Goal: Task Accomplishment & Management: Use online tool/utility

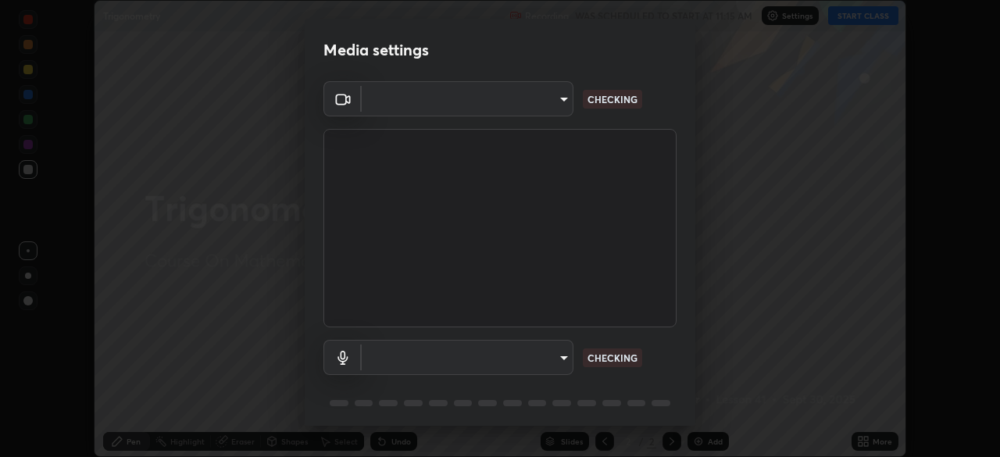
scroll to position [55, 0]
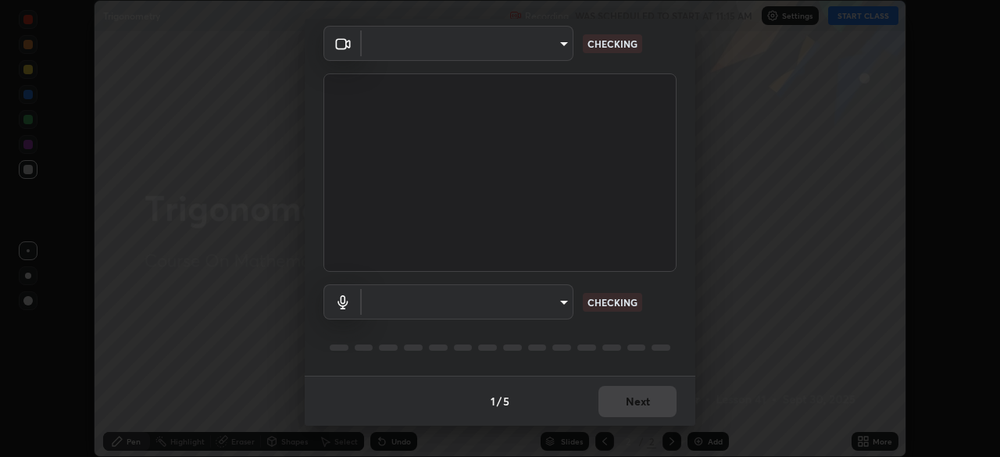
type input "600f9f9e4c74a9382bbe8d9a45dbb5b70d09f46baafcc419a865c65975439636"
type input "default"
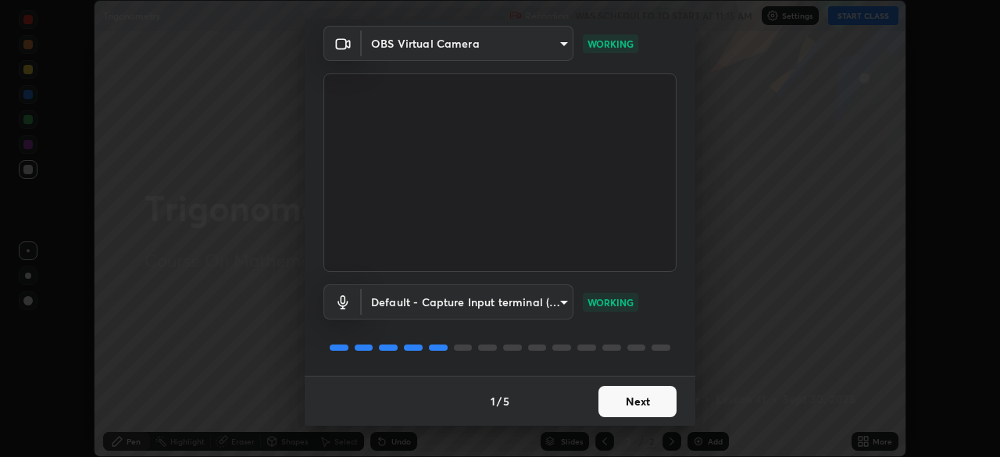
click at [634, 408] on button "Next" at bounding box center [637, 401] width 78 height 31
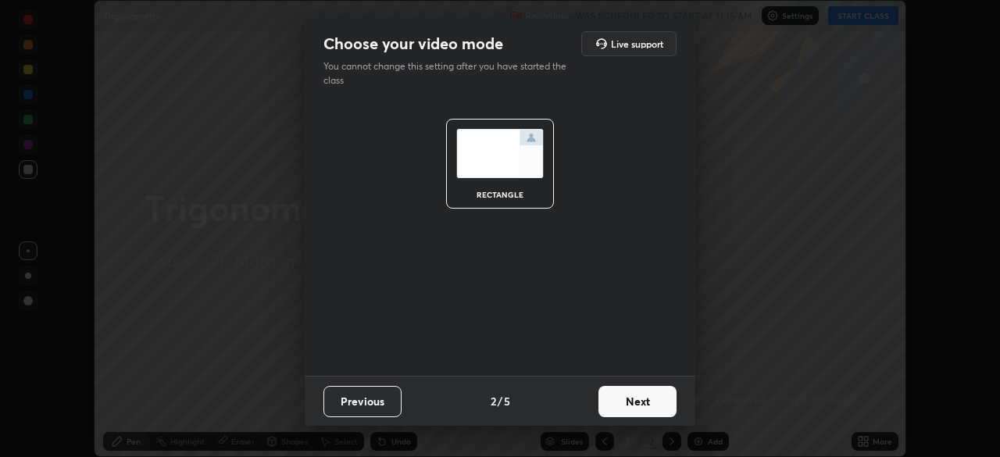
scroll to position [0, 0]
click at [646, 408] on button "Next" at bounding box center [637, 401] width 78 height 31
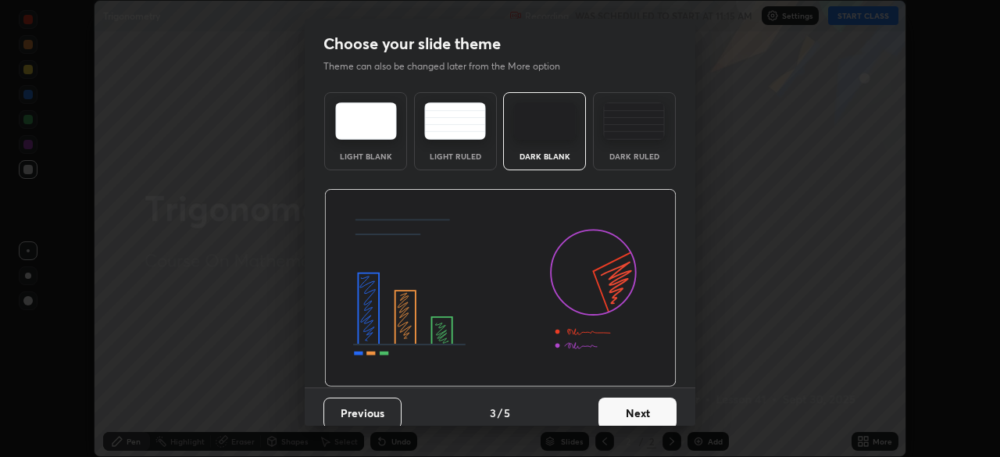
click at [649, 412] on button "Next" at bounding box center [637, 412] width 78 height 31
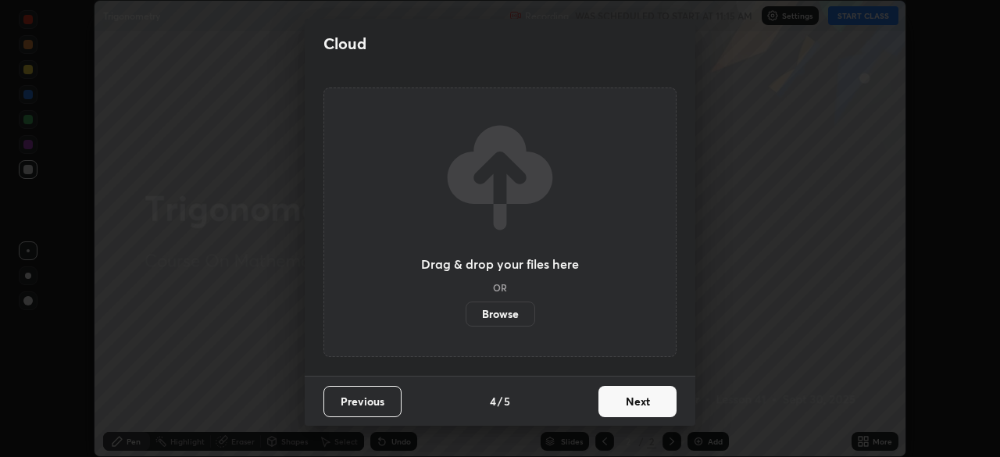
click at [647, 410] on button "Next" at bounding box center [637, 401] width 78 height 31
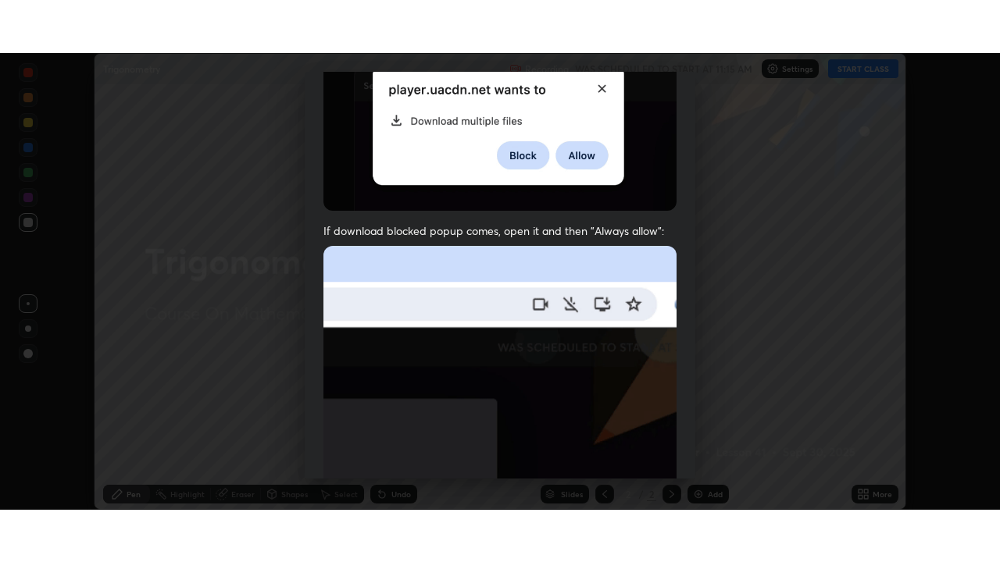
scroll to position [374, 0]
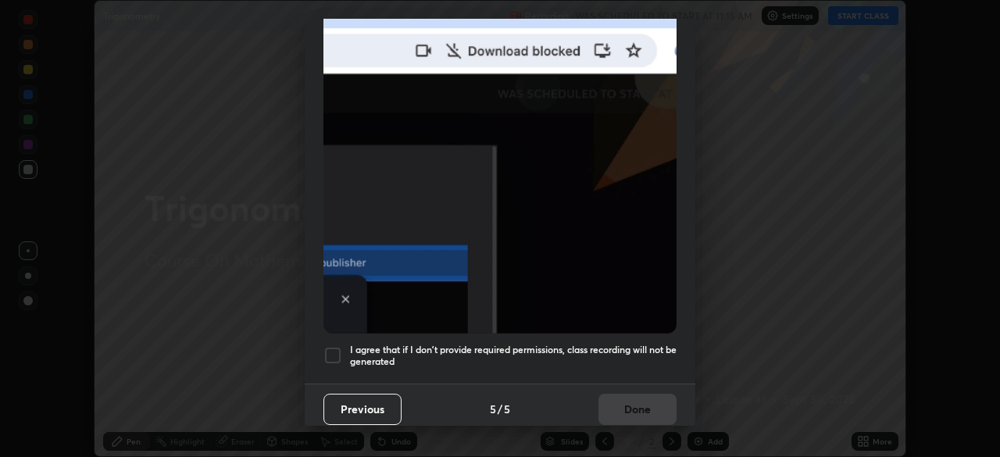
click at [592, 344] on h5 "I agree that if I don't provide required permissions, class recording will not …" at bounding box center [513, 356] width 326 height 24
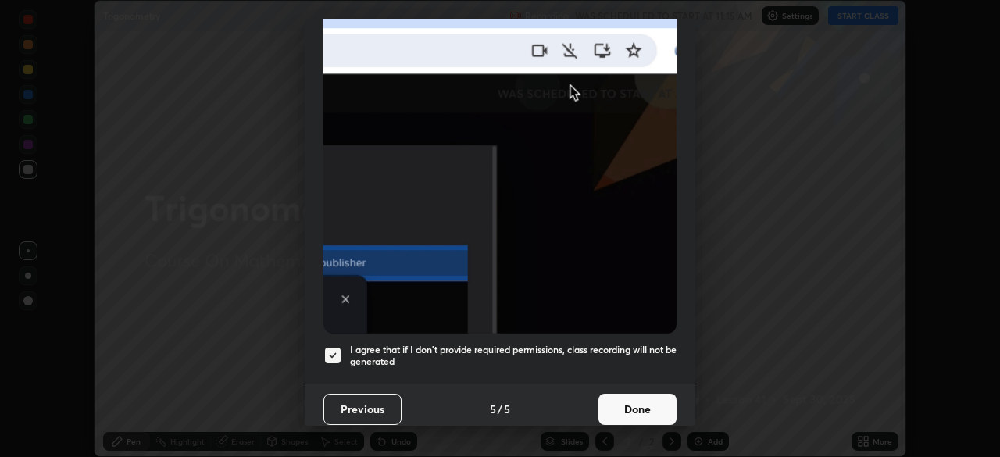
click at [628, 413] on button "Done" at bounding box center [637, 409] width 78 height 31
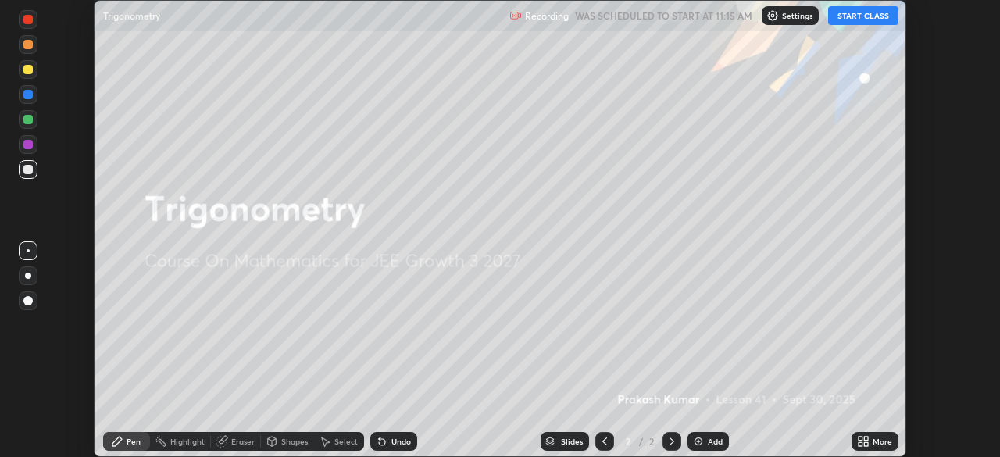
click at [845, 20] on button "START CLASS" at bounding box center [863, 15] width 70 height 19
click at [865, 444] on icon at bounding box center [866, 444] width 4 height 4
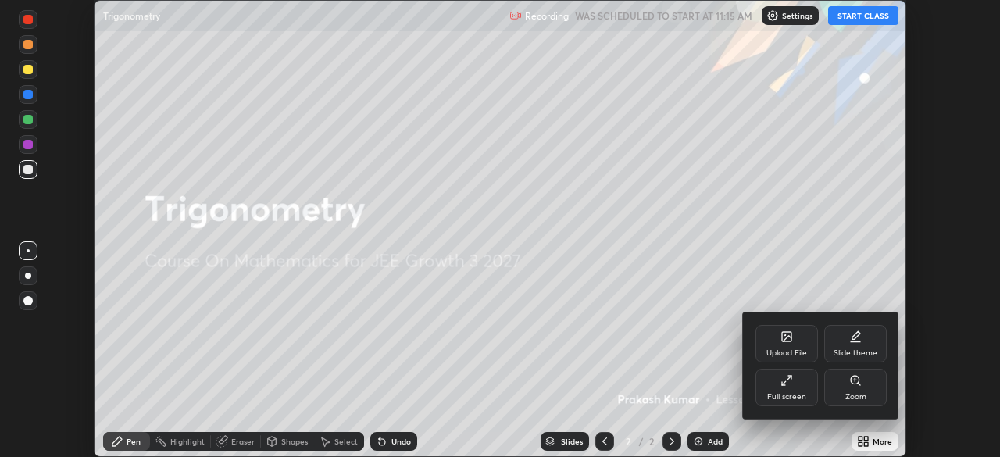
click at [796, 390] on div "Full screen" at bounding box center [786, 387] width 62 height 37
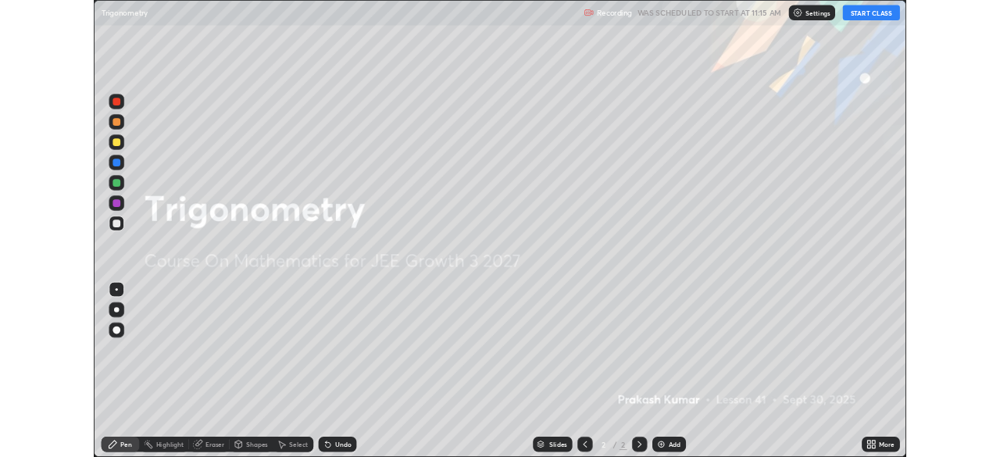
scroll to position [562, 1000]
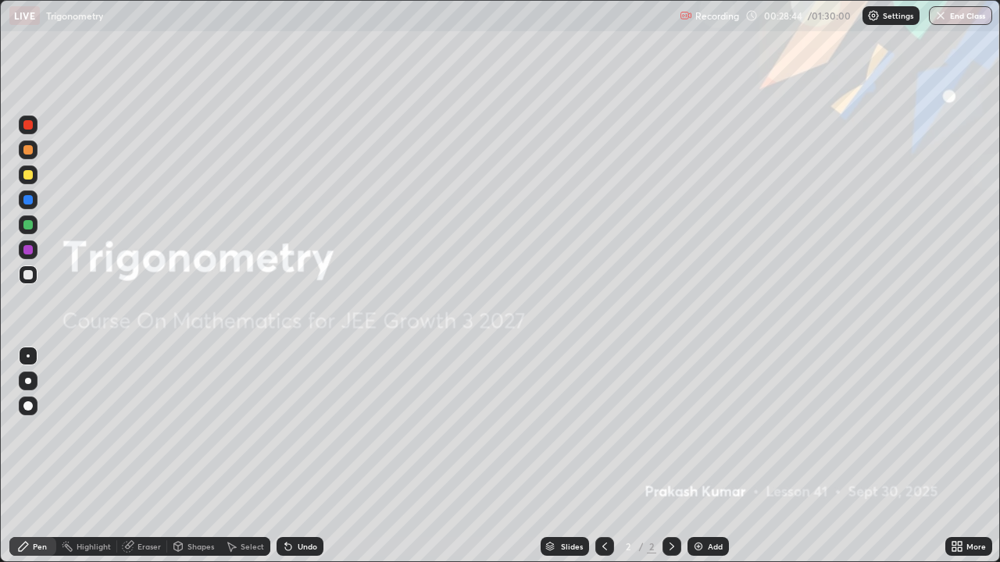
click at [717, 456] on div "Add" at bounding box center [715, 547] width 15 height 8
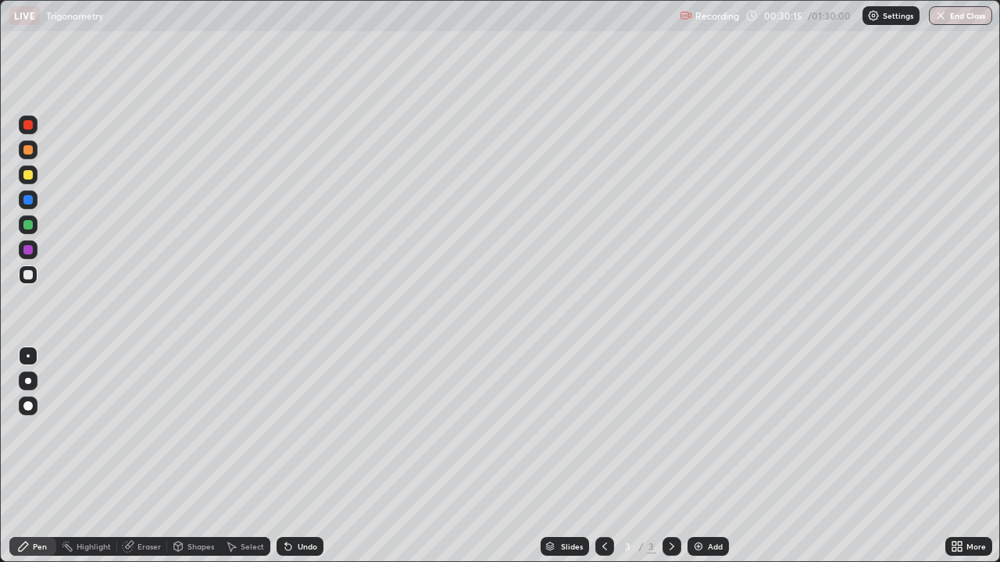
click at [29, 150] on div at bounding box center [27, 149] width 9 height 9
click at [29, 175] on div at bounding box center [27, 174] width 9 height 9
click at [144, 456] on div "Eraser" at bounding box center [148, 547] width 23 height 8
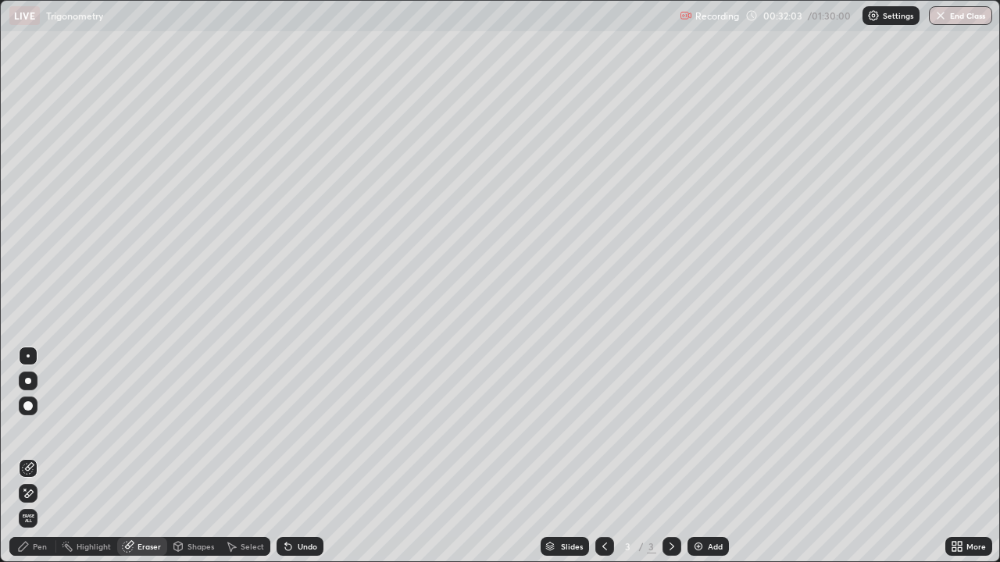
click at [39, 456] on div "Pen" at bounding box center [40, 547] width 14 height 8
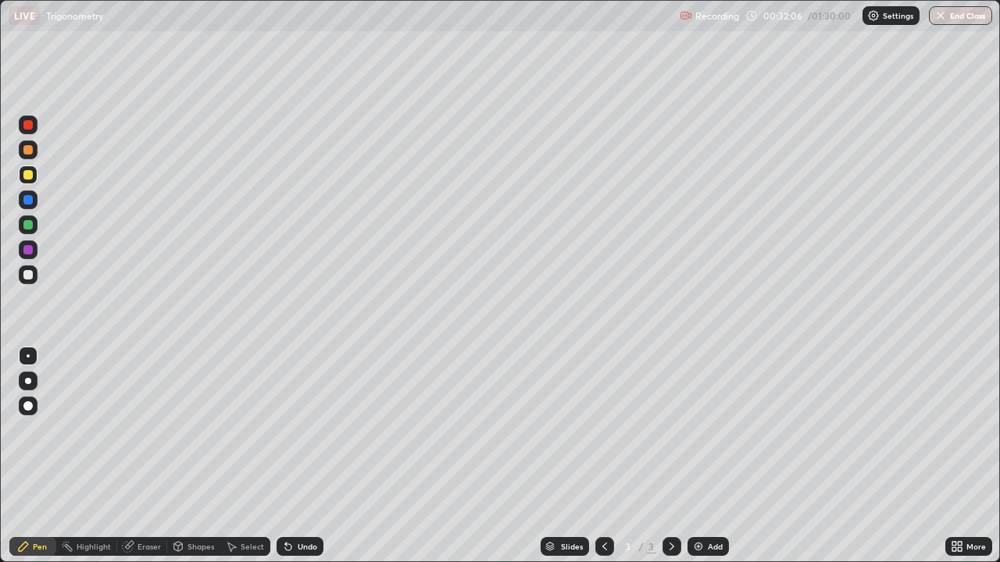
click at [28, 276] on div at bounding box center [27, 274] width 9 height 9
click at [28, 176] on div at bounding box center [27, 174] width 9 height 9
click at [27, 225] on div at bounding box center [27, 224] width 9 height 9
click at [153, 456] on div "Eraser" at bounding box center [142, 546] width 50 height 19
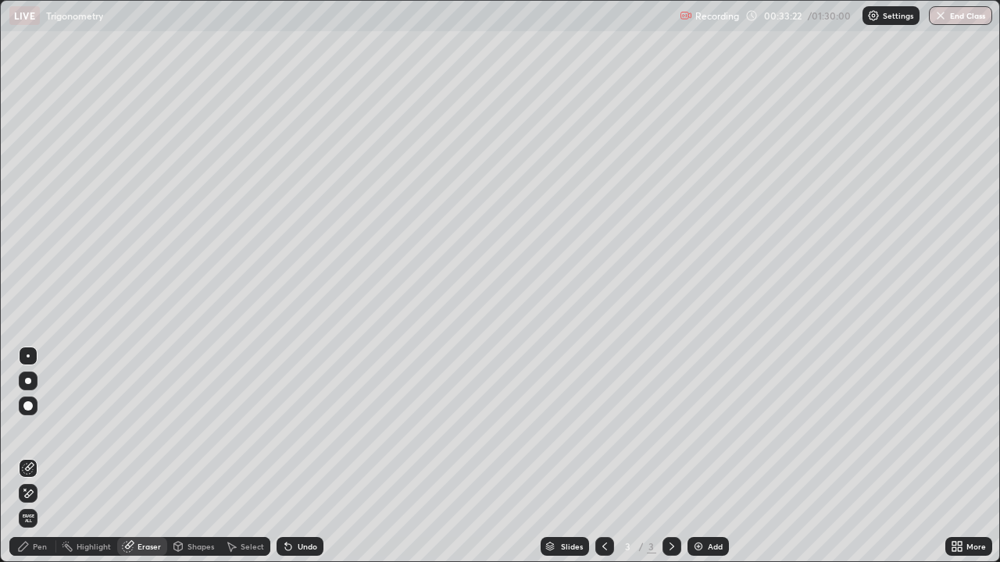
click at [47, 456] on div "Pen" at bounding box center [32, 546] width 47 height 19
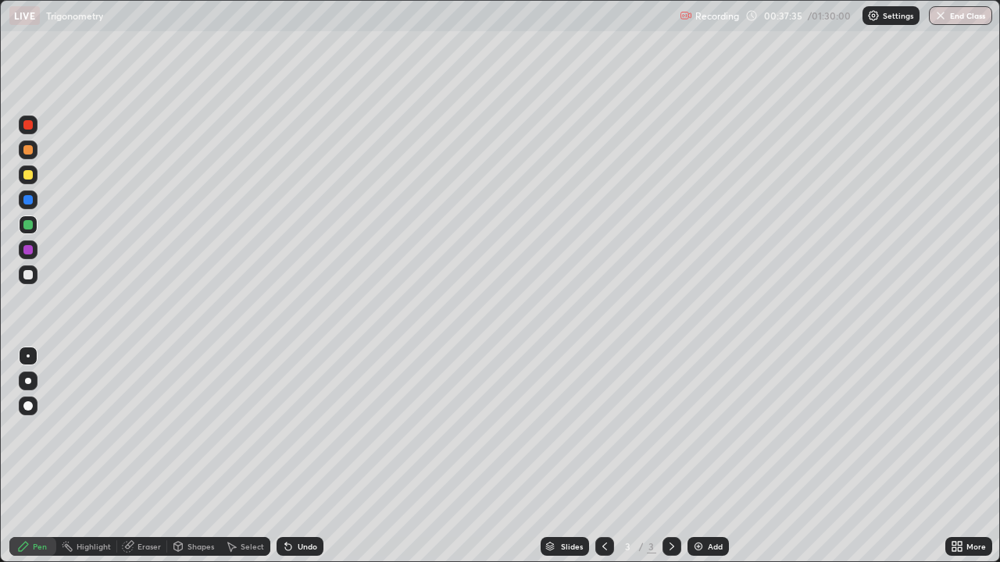
click at [698, 456] on img at bounding box center [698, 546] width 12 height 12
click at [603, 456] on icon at bounding box center [604, 546] width 12 height 12
click at [30, 280] on div at bounding box center [28, 275] width 19 height 19
click at [668, 456] on icon at bounding box center [671, 546] width 12 height 12
click at [22, 173] on div at bounding box center [28, 175] width 19 height 19
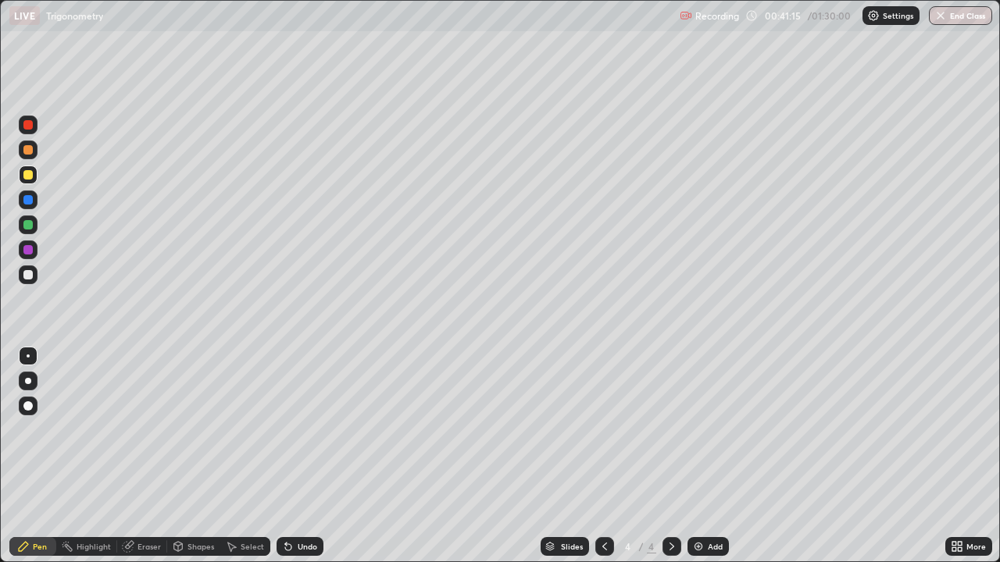
click at [30, 276] on div at bounding box center [27, 274] width 9 height 9
click at [28, 226] on div at bounding box center [27, 224] width 9 height 9
click at [28, 272] on div at bounding box center [27, 274] width 9 height 9
click at [249, 456] on div "Select" at bounding box center [252, 547] width 23 height 8
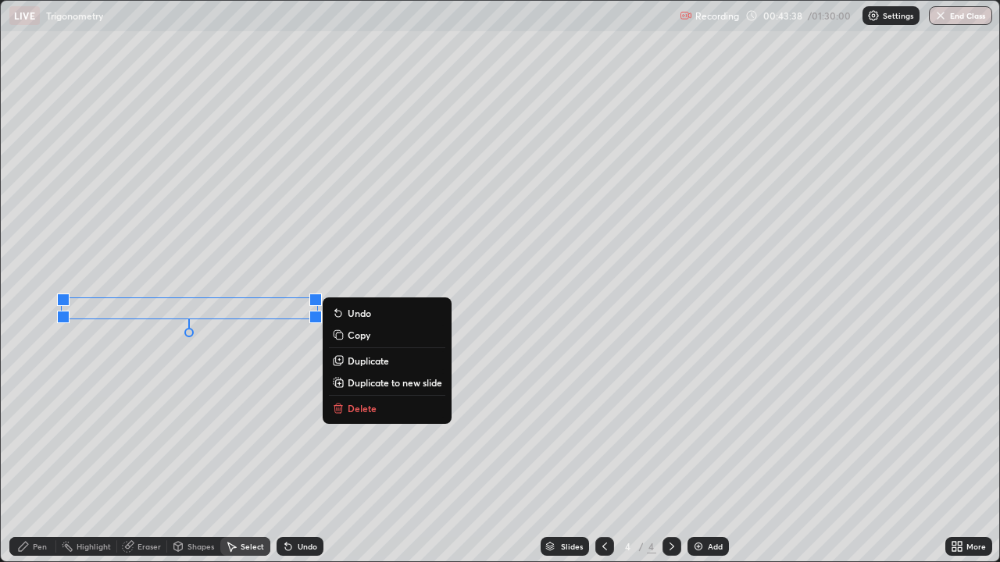
click at [41, 456] on div "Pen" at bounding box center [40, 547] width 14 height 8
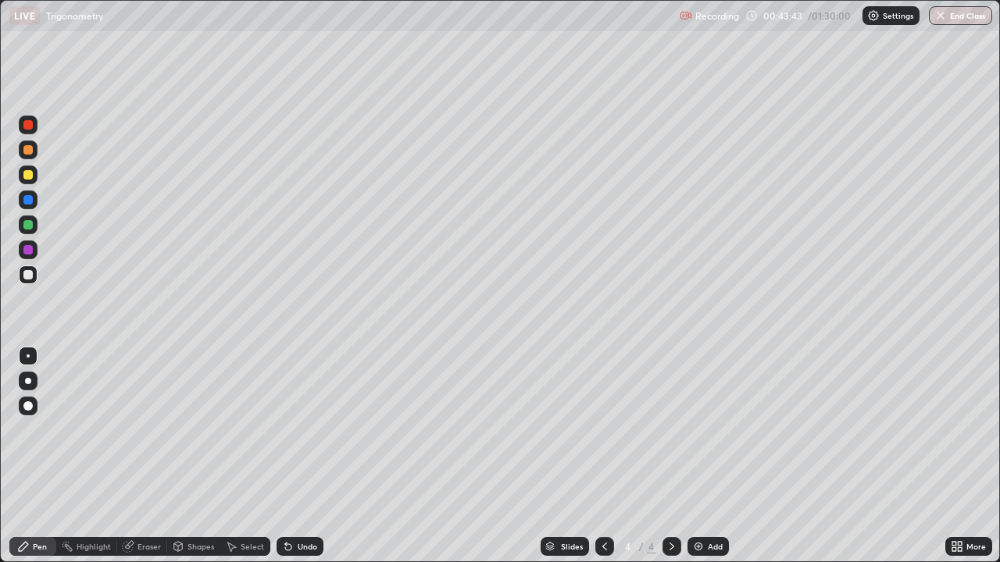
click at [29, 175] on div at bounding box center [27, 174] width 9 height 9
click at [30, 274] on div at bounding box center [27, 274] width 9 height 9
click at [27, 148] on div at bounding box center [27, 149] width 9 height 9
click at [147, 456] on div "Eraser" at bounding box center [148, 547] width 23 height 8
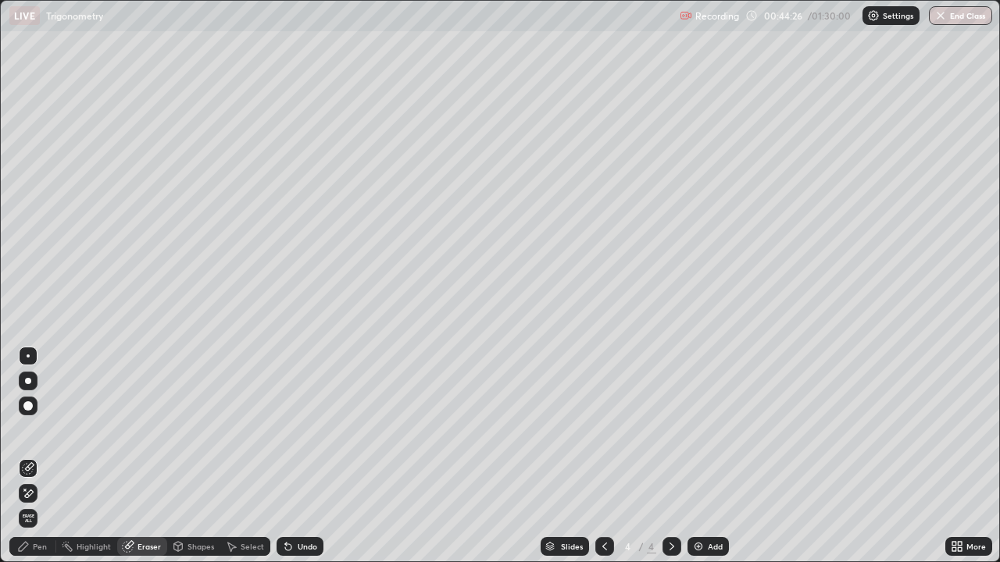
click at [34, 456] on div "Pen" at bounding box center [40, 547] width 14 height 8
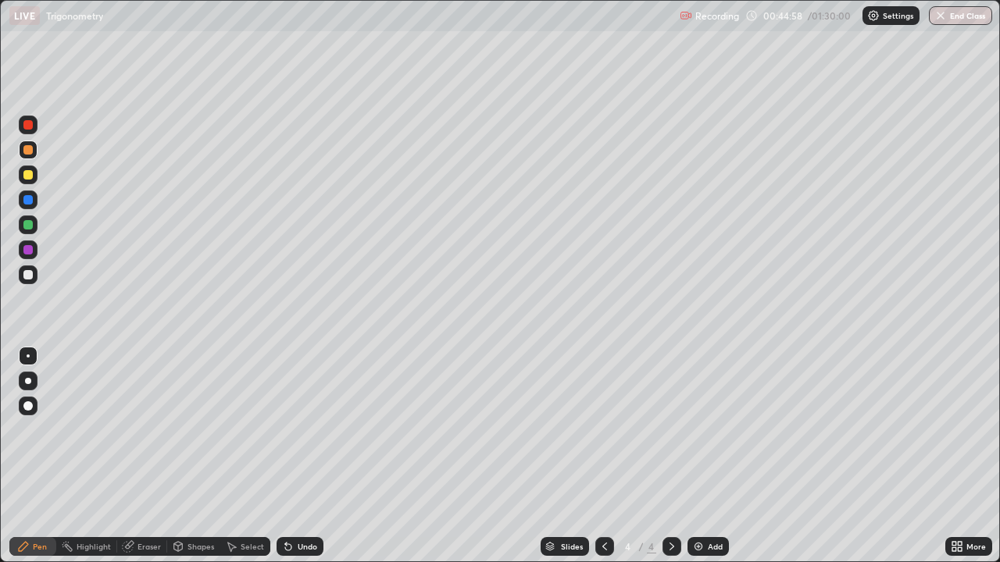
click at [30, 224] on div at bounding box center [27, 224] width 9 height 9
click at [29, 176] on div at bounding box center [27, 174] width 9 height 9
click at [30, 276] on div at bounding box center [27, 274] width 9 height 9
click at [29, 216] on div at bounding box center [28, 225] width 19 height 19
click at [27, 169] on div at bounding box center [28, 175] width 19 height 19
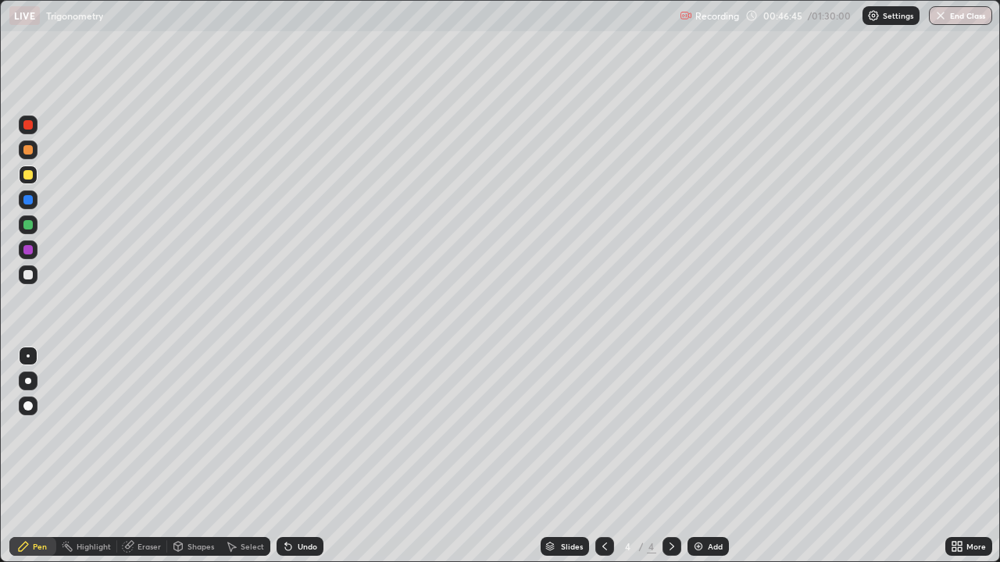
click at [29, 150] on div at bounding box center [27, 149] width 9 height 9
click at [709, 456] on div "Add" at bounding box center [707, 546] width 41 height 19
click at [603, 456] on icon at bounding box center [604, 546] width 12 height 12
click at [672, 456] on icon at bounding box center [671, 546] width 12 height 12
click at [32, 279] on div at bounding box center [28, 275] width 19 height 19
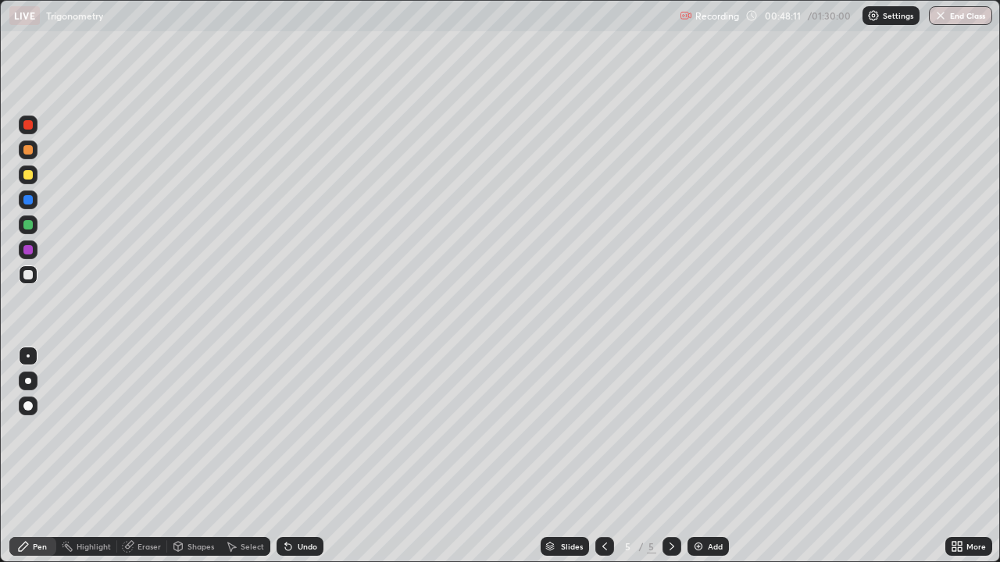
click at [296, 456] on div "Undo" at bounding box center [299, 546] width 47 height 19
click at [131, 456] on icon at bounding box center [128, 546] width 12 height 12
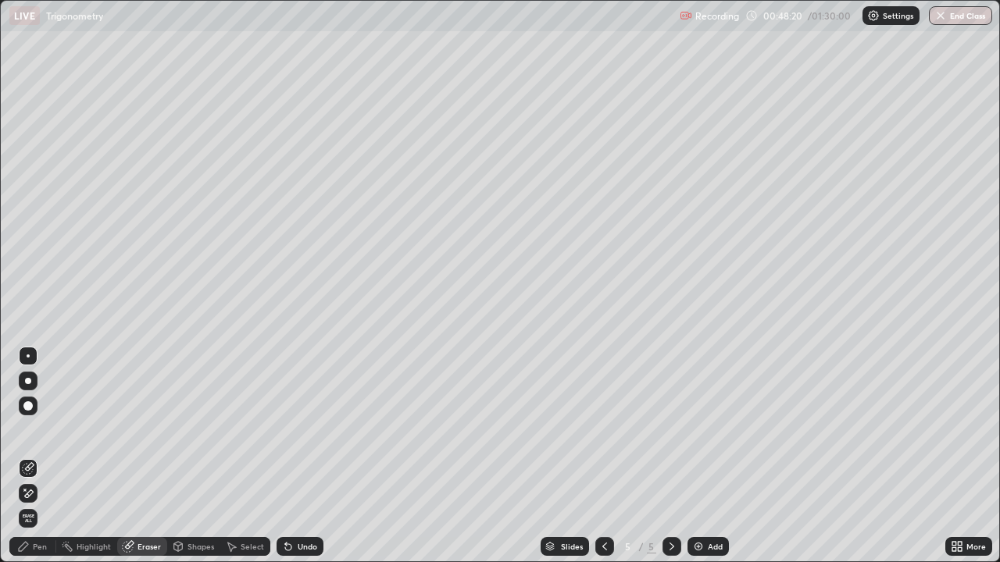
click at [25, 456] on icon at bounding box center [23, 546] width 12 height 12
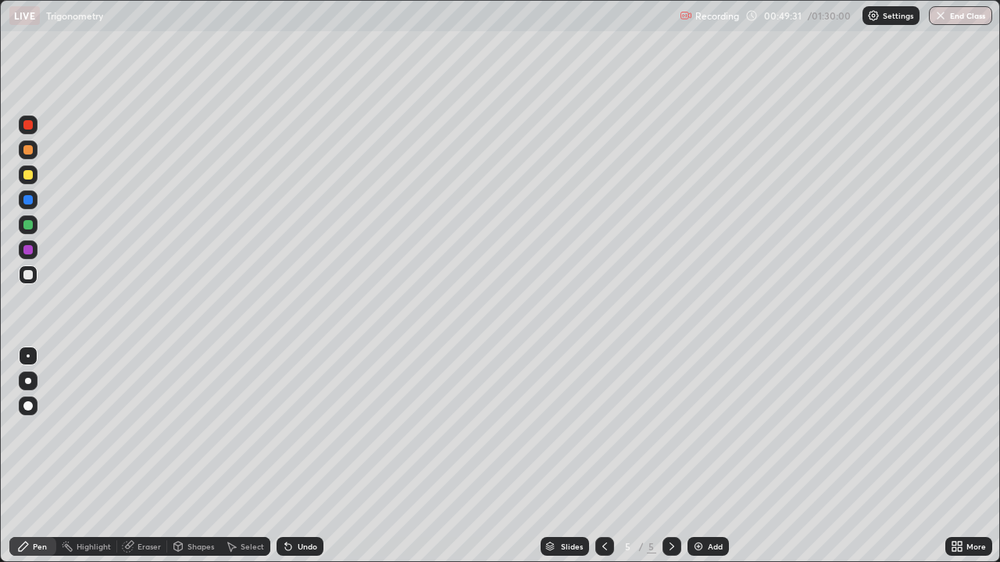
click at [596, 456] on div at bounding box center [604, 546] width 19 height 19
click at [665, 456] on icon at bounding box center [671, 546] width 12 height 12
click at [603, 456] on icon at bounding box center [604, 546] width 12 height 12
click at [665, 456] on icon at bounding box center [671, 546] width 12 height 12
click at [704, 456] on div "Add" at bounding box center [707, 546] width 41 height 19
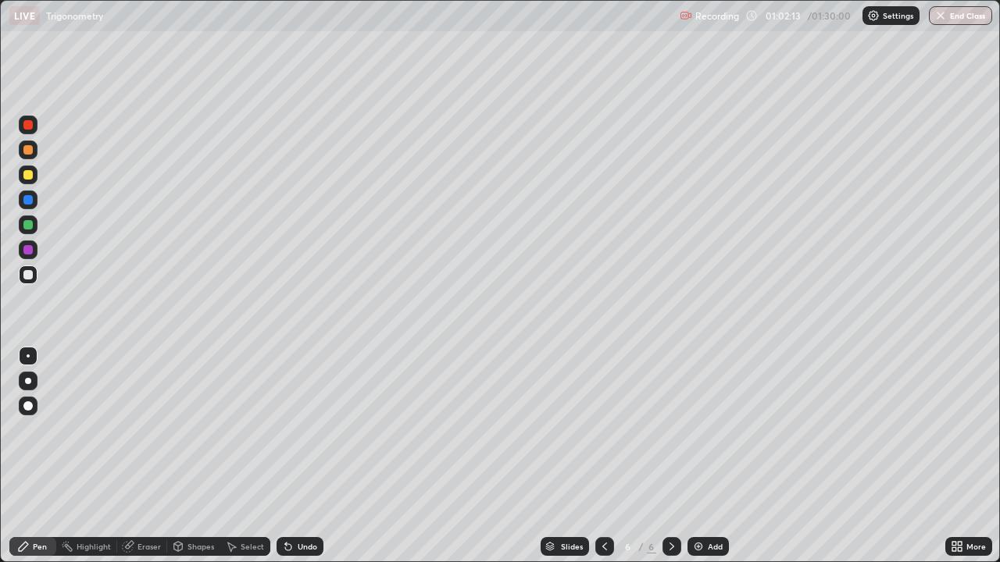
click at [150, 456] on div "Eraser" at bounding box center [142, 546] width 50 height 19
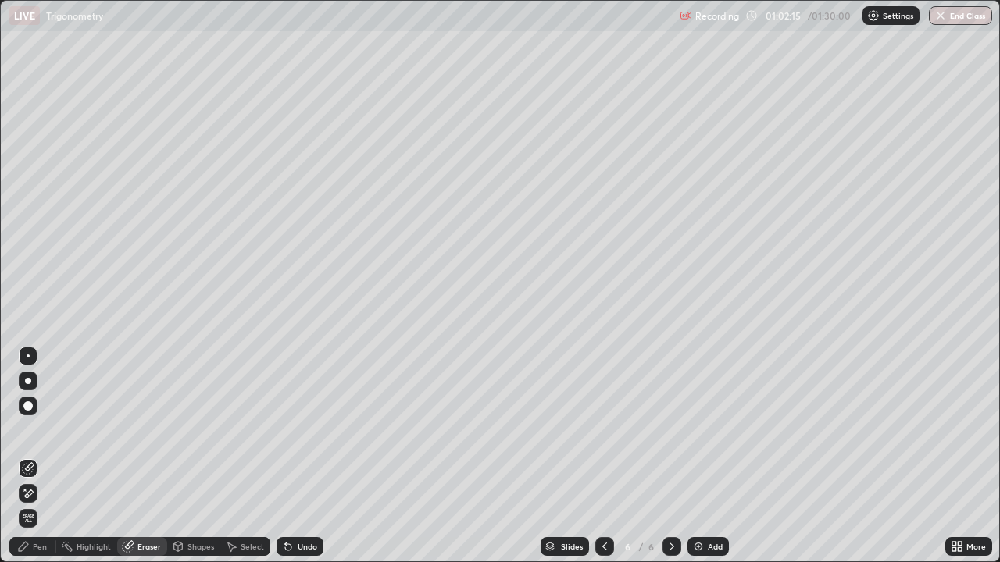
click at [38, 456] on div "Pen" at bounding box center [40, 547] width 14 height 8
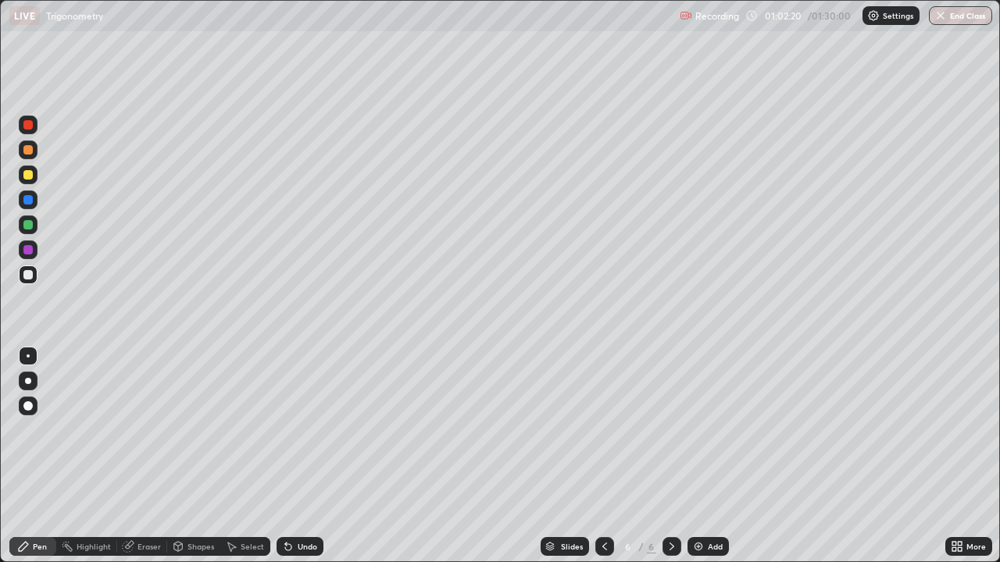
click at [300, 456] on div "Undo" at bounding box center [308, 547] width 20 height 8
click at [29, 175] on div at bounding box center [27, 174] width 9 height 9
click at [307, 456] on div "Undo" at bounding box center [308, 547] width 20 height 8
click at [31, 281] on div at bounding box center [28, 275] width 19 height 19
click at [300, 456] on div "Undo" at bounding box center [299, 546] width 47 height 19
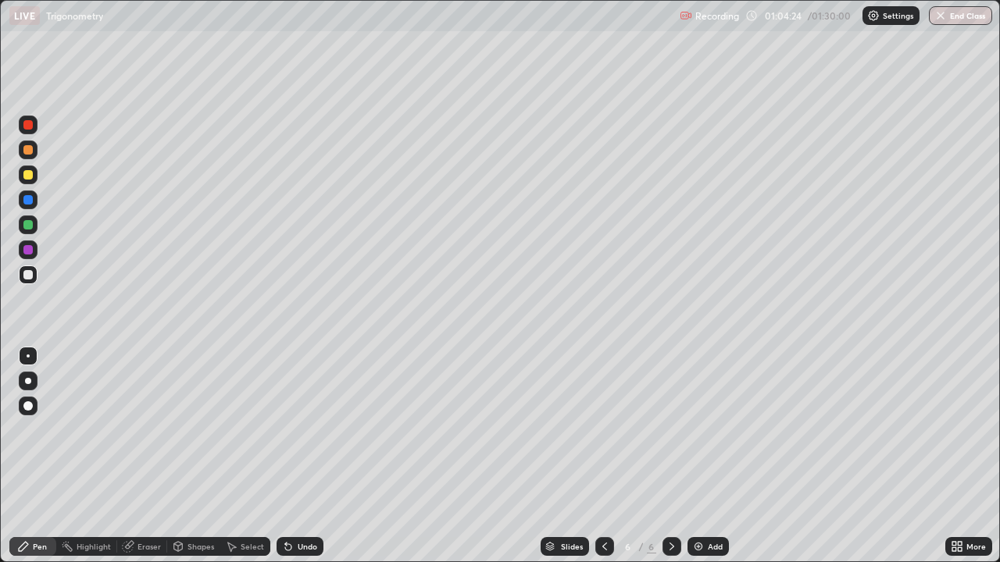
click at [34, 221] on div at bounding box center [28, 225] width 19 height 19
click at [30, 198] on div at bounding box center [27, 199] width 9 height 9
click at [299, 456] on div "Undo" at bounding box center [299, 546] width 47 height 19
click at [297, 456] on div "Undo" at bounding box center [299, 546] width 47 height 19
click at [295, 456] on div "Undo" at bounding box center [299, 546] width 47 height 19
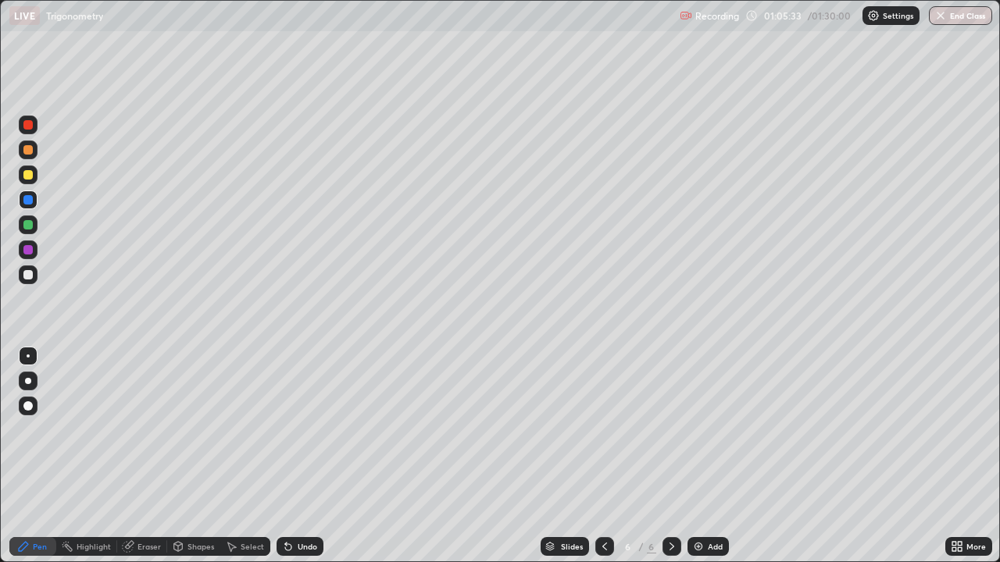
click at [147, 456] on div "Eraser" at bounding box center [148, 547] width 23 height 8
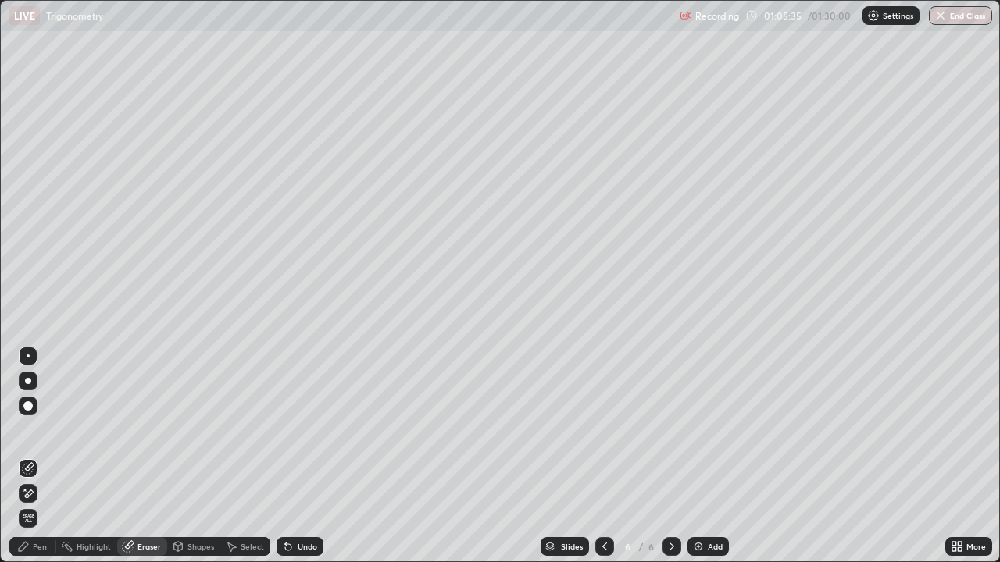
click at [31, 456] on div "Pen" at bounding box center [32, 546] width 47 height 19
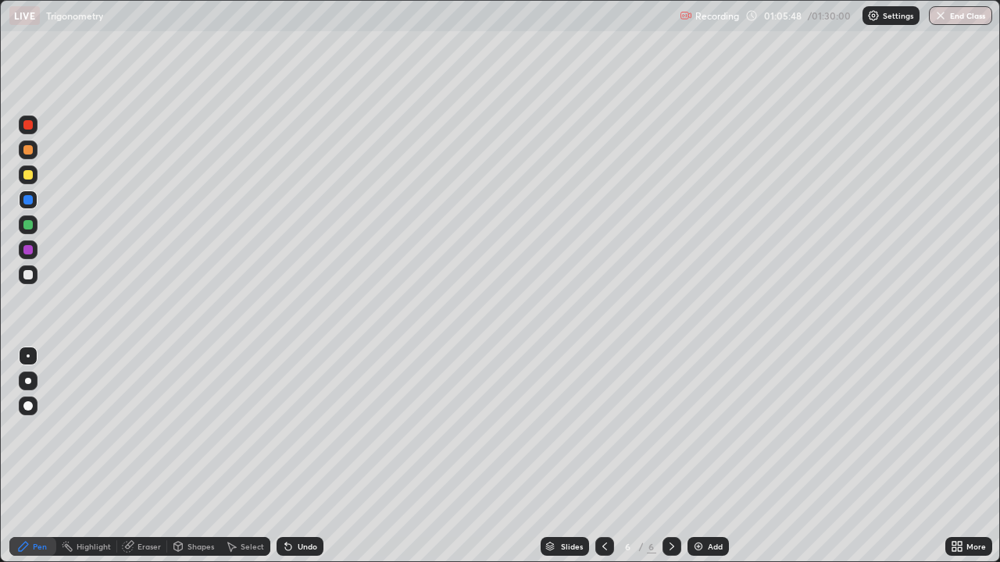
click at [25, 282] on div at bounding box center [28, 275] width 19 height 19
click at [27, 152] on div at bounding box center [27, 149] width 9 height 9
click at [144, 456] on div "Eraser" at bounding box center [148, 547] width 23 height 8
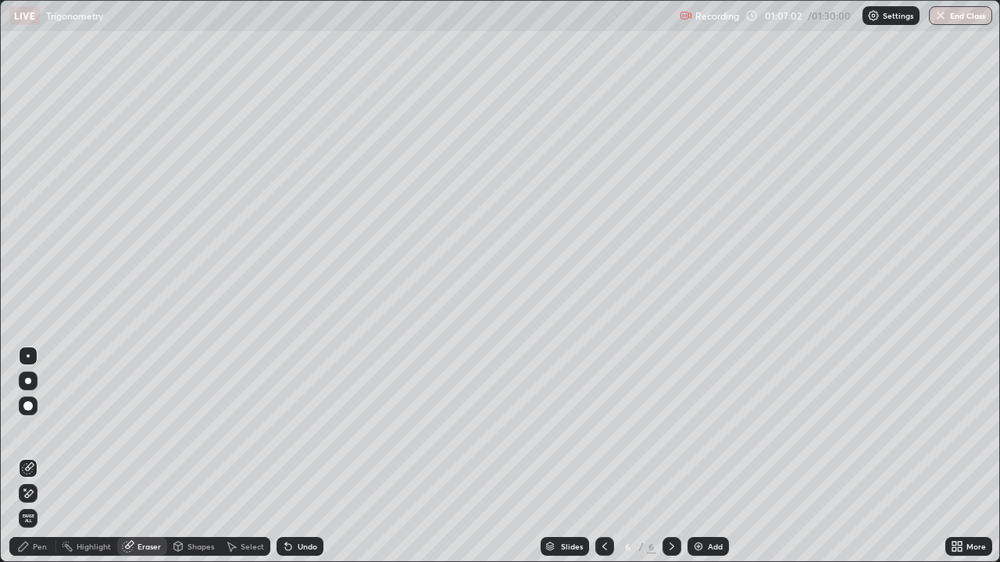
click at [25, 456] on icon at bounding box center [25, 490] width 2 height 2
click at [42, 456] on div "Pen" at bounding box center [32, 546] width 47 height 19
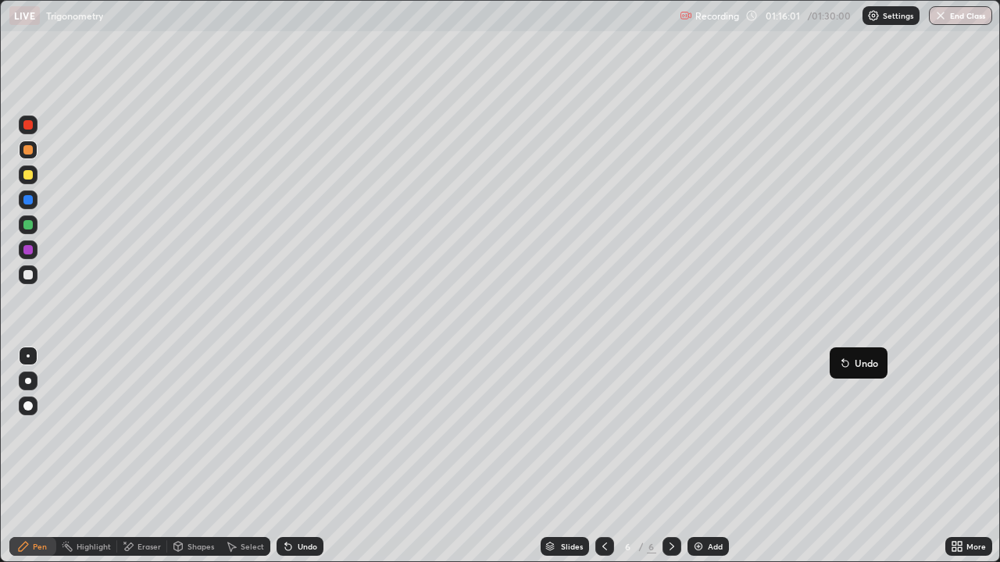
click at [703, 456] on img at bounding box center [698, 546] width 12 height 12
click at [24, 270] on div at bounding box center [27, 274] width 9 height 9
click at [26, 173] on div at bounding box center [27, 174] width 9 height 9
click at [29, 276] on div at bounding box center [27, 274] width 9 height 9
click at [32, 173] on div at bounding box center [27, 174] width 9 height 9
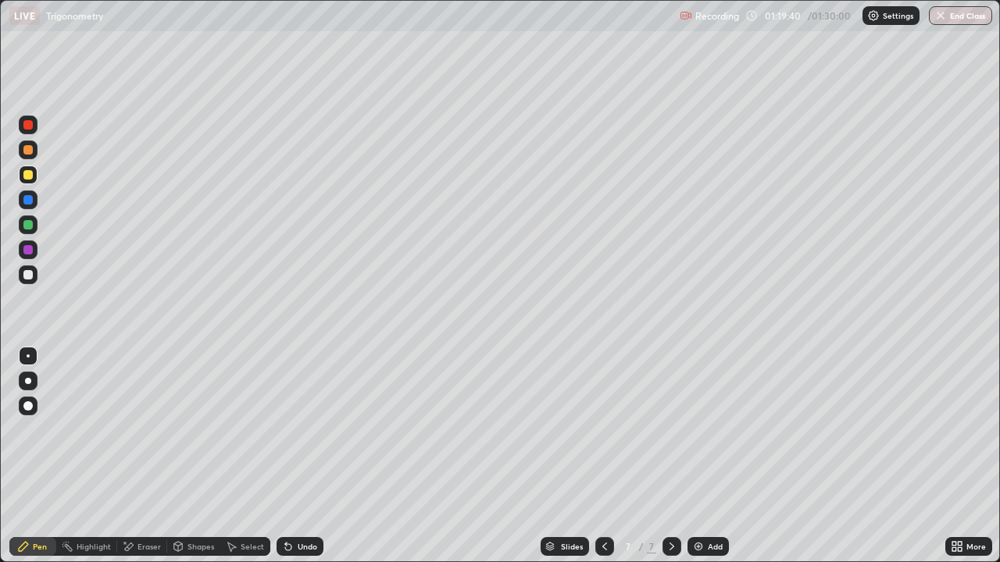
click at [34, 277] on div at bounding box center [28, 275] width 19 height 19
click at [29, 175] on div at bounding box center [27, 174] width 9 height 9
click at [28, 148] on div at bounding box center [27, 149] width 9 height 9
click at [298, 456] on div "Undo" at bounding box center [308, 547] width 20 height 8
click at [953, 456] on icon at bounding box center [954, 549] width 4 height 4
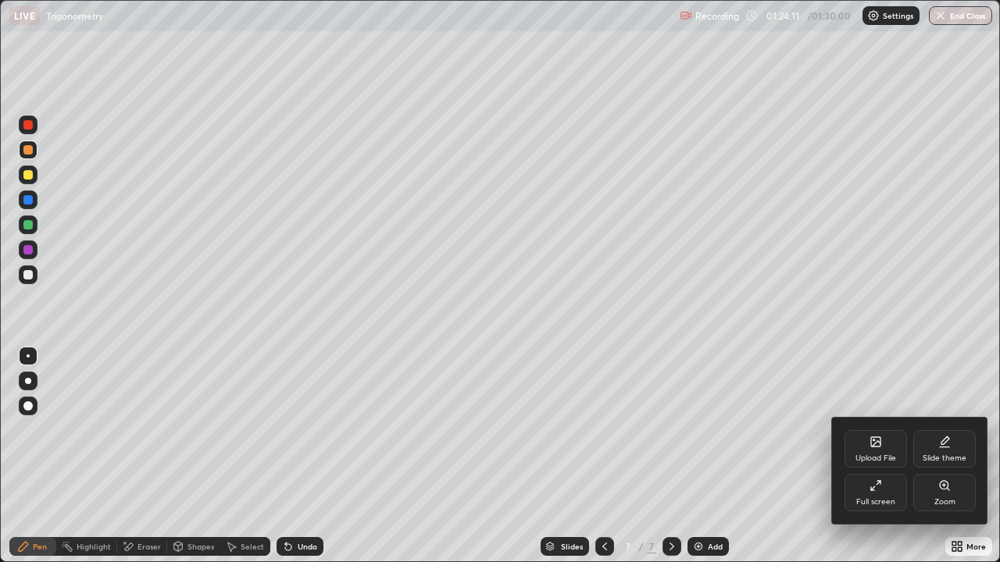
click at [857, 456] on div "Full screen" at bounding box center [875, 492] width 62 height 37
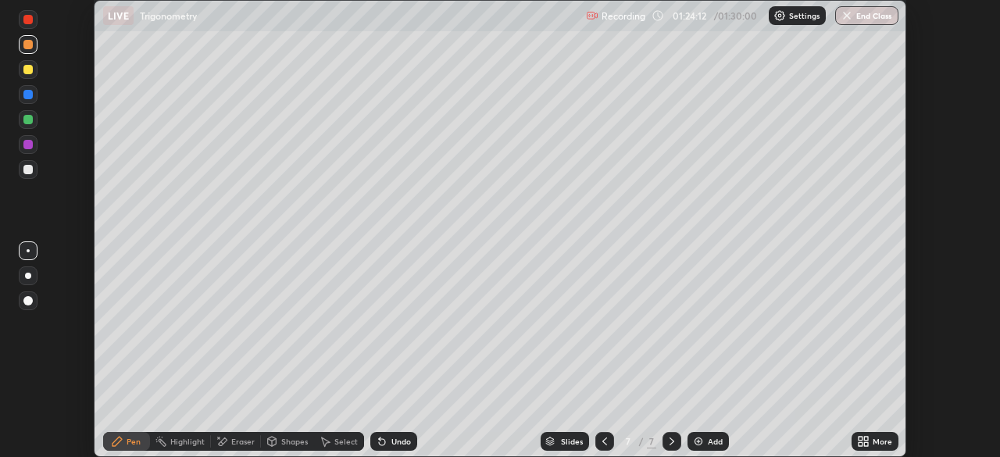
scroll to position [77634, 77092]
click at [847, 23] on button "End Class" at bounding box center [866, 15] width 63 height 19
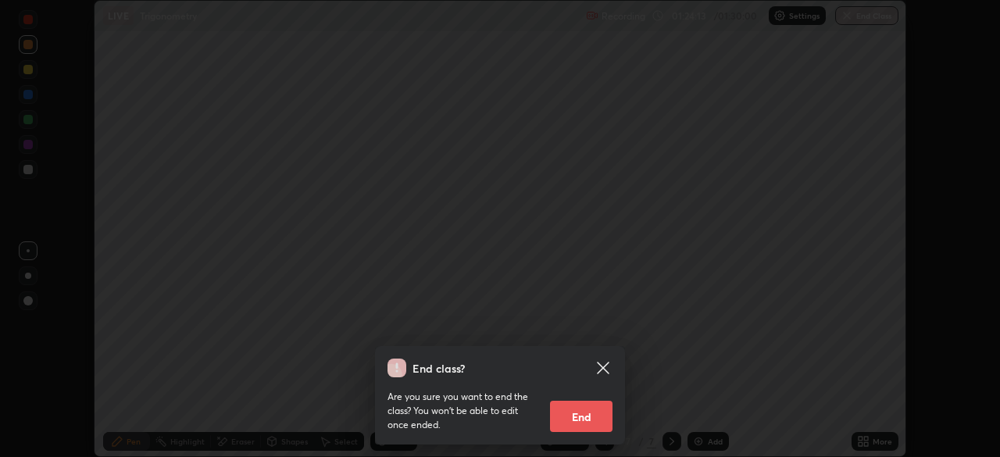
click at [586, 415] on button "End" at bounding box center [581, 416] width 62 height 31
